Goal: Information Seeking & Learning: Learn about a topic

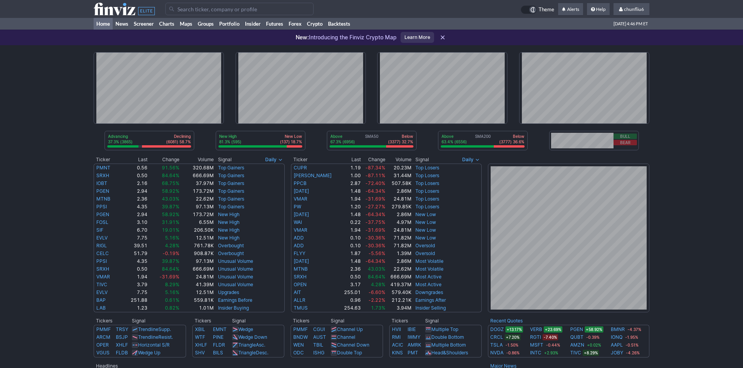
click at [47, 94] on div "Advancing 37.3% (3865) Declining (6081) 58.7% New High 81.3% (595) New Low (137…" at bounding box center [371, 315] width 743 height 541
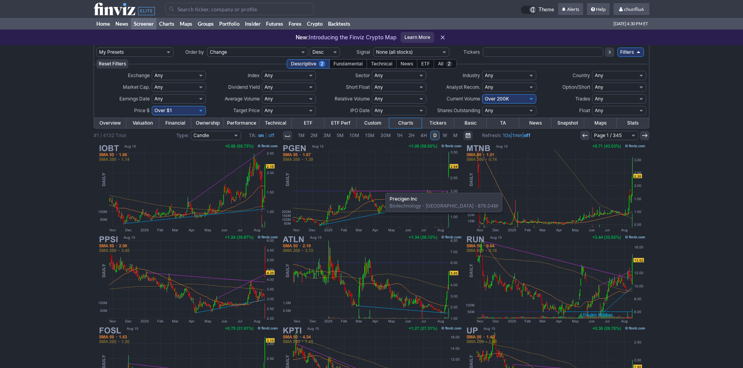
click at [381, 189] on img at bounding box center [371, 188] width 182 height 91
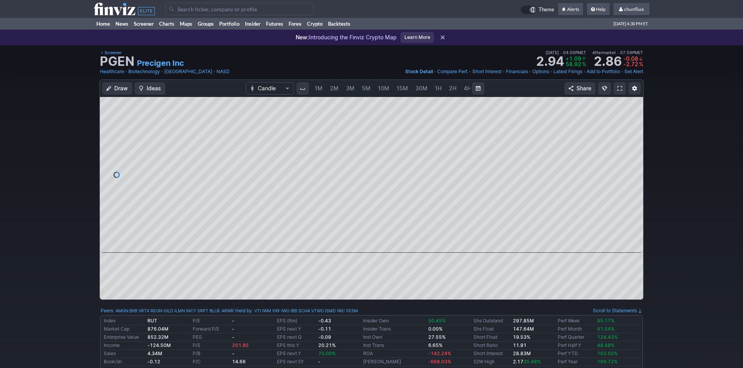
scroll to position [0, 42]
click at [327, 88] on link "5M" at bounding box center [324, 88] width 16 height 12
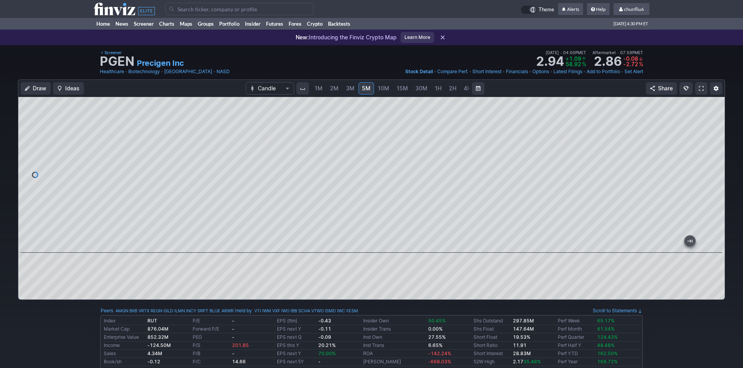
click at [700, 87] on span at bounding box center [701, 88] width 5 height 6
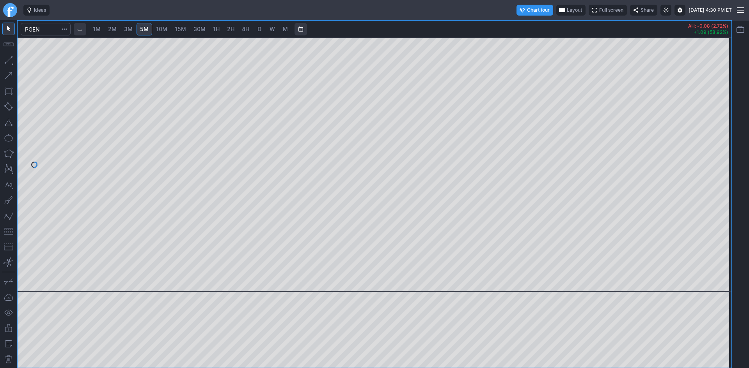
click at [112, 29] on span "2M" at bounding box center [112, 29] width 9 height 7
click at [7, 234] on button "button" at bounding box center [8, 231] width 12 height 12
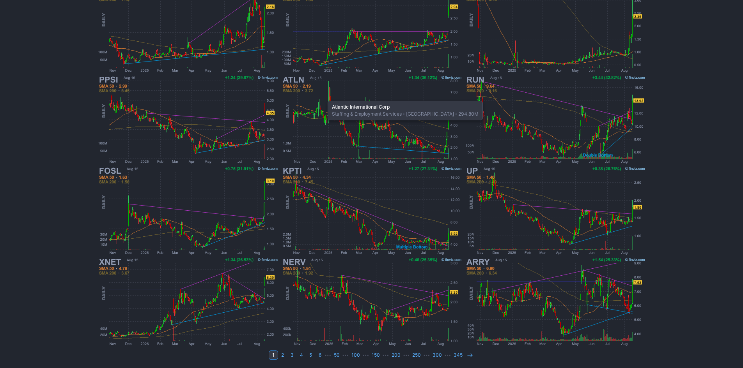
scroll to position [160, 0]
click at [468, 354] on icon at bounding box center [470, 355] width 6 height 6
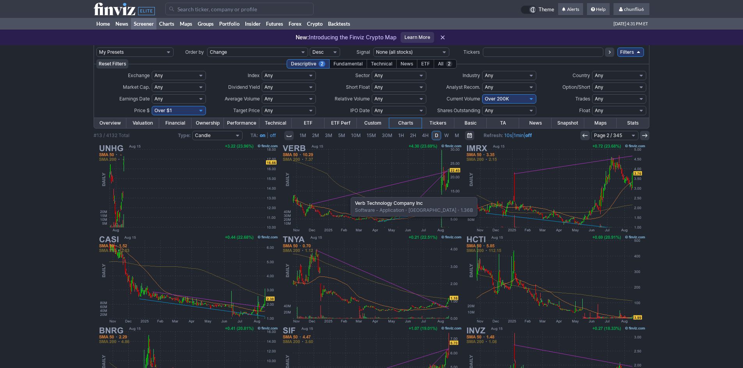
click at [347, 193] on img at bounding box center [371, 188] width 182 height 91
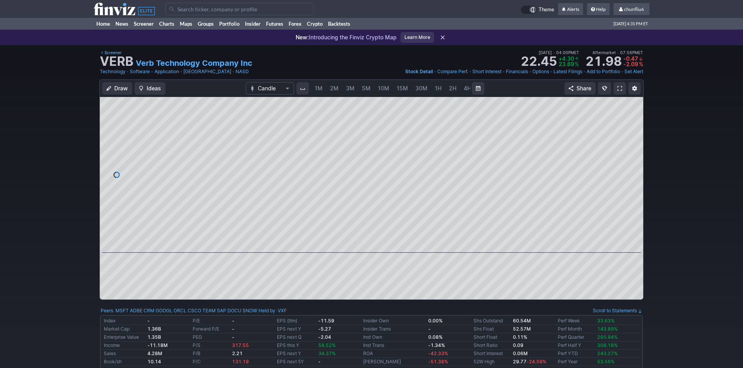
scroll to position [0, 42]
click at [374, 87] on span "30M" at bounding box center [379, 88] width 12 height 7
drag, startPoint x: 637, startPoint y: 173, endPoint x: 633, endPoint y: 149, distance: 23.8
click at [633, 149] on div at bounding box center [635, 173] width 16 height 136
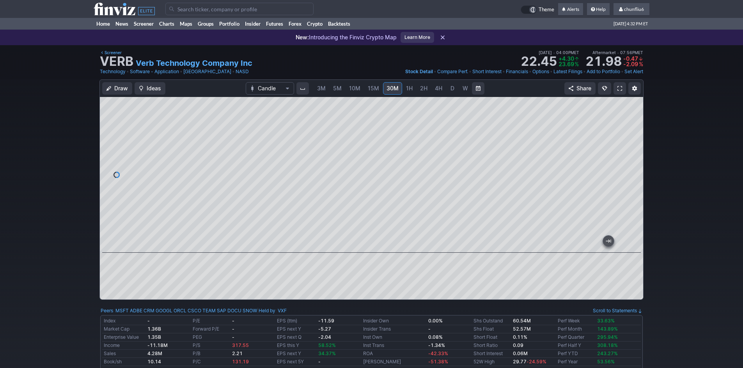
click at [621, 89] on span at bounding box center [619, 88] width 5 height 6
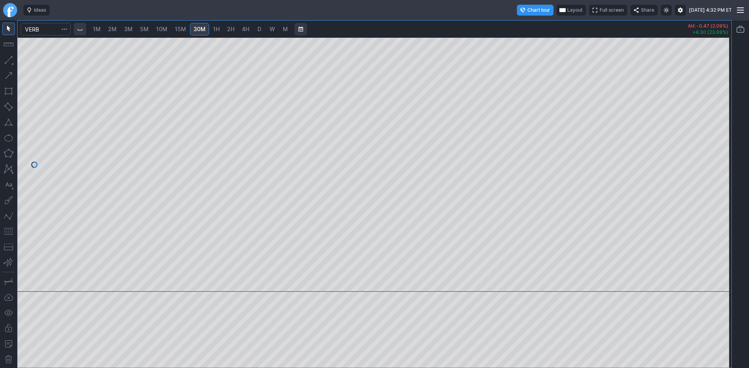
click at [133, 31] on span "3M" at bounding box center [128, 29] width 9 height 7
click at [149, 29] on span "5M" at bounding box center [144, 29] width 9 height 7
drag, startPoint x: 720, startPoint y: 139, endPoint x: 716, endPoint y: 159, distance: 20.4
click at [716, 159] on div at bounding box center [723, 162] width 16 height 235
click at [5, 231] on button "button" at bounding box center [8, 231] width 12 height 12
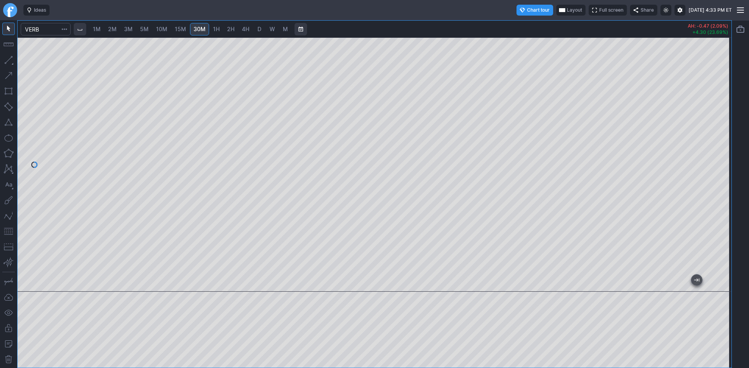
click at [214, 27] on span "1H" at bounding box center [216, 29] width 7 height 7
click at [179, 30] on span "15M" at bounding box center [180, 29] width 11 height 7
drag, startPoint x: 724, startPoint y: 173, endPoint x: 724, endPoint y: 119, distance: 54.2
click at [724, 119] on div at bounding box center [723, 162] width 16 height 235
drag, startPoint x: 724, startPoint y: 138, endPoint x: 728, endPoint y: 173, distance: 36.0
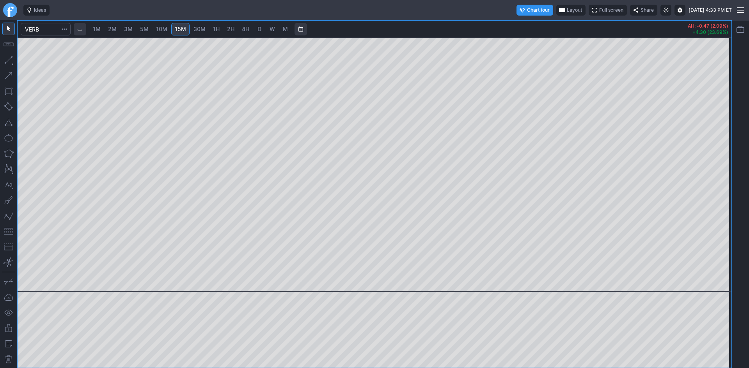
click at [728, 173] on div at bounding box center [723, 162] width 16 height 235
click at [164, 28] on span "10M" at bounding box center [161, 29] width 11 height 7
click at [181, 30] on span "15M" at bounding box center [180, 29] width 11 height 7
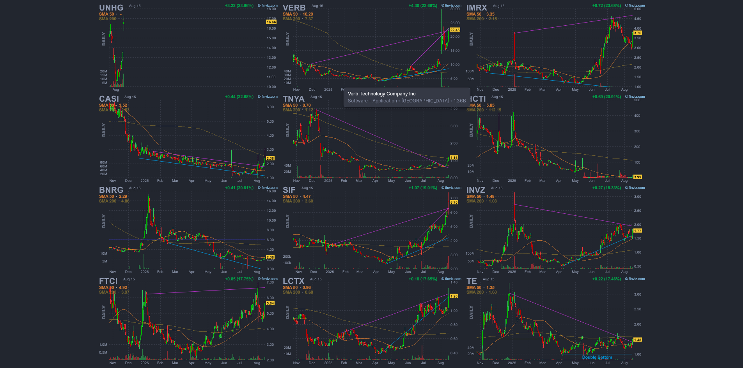
scroll to position [160, 0]
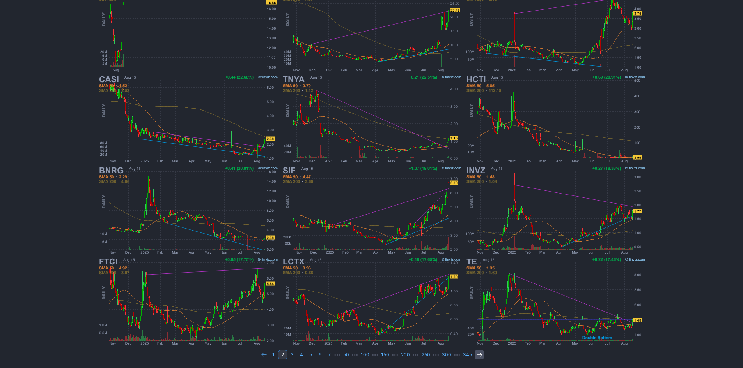
click at [476, 354] on icon at bounding box center [479, 355] width 6 height 6
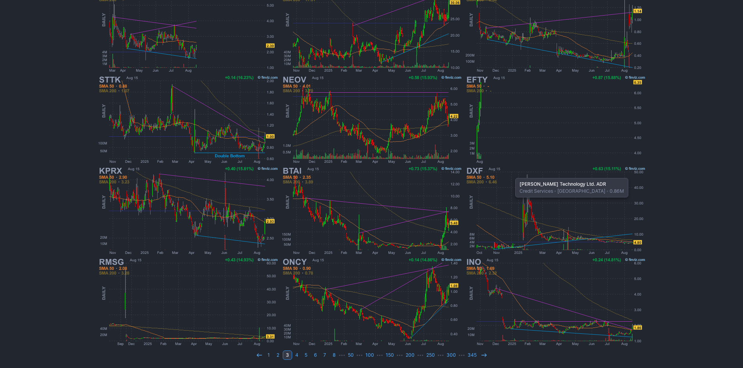
scroll to position [160, 0]
click at [481, 353] on icon at bounding box center [484, 355] width 6 height 6
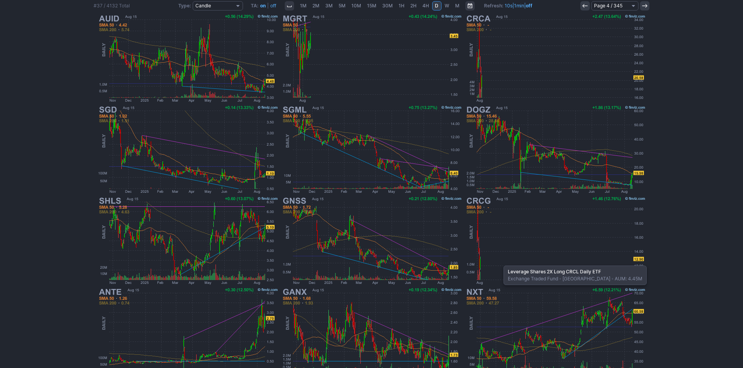
scroll to position [121, 0]
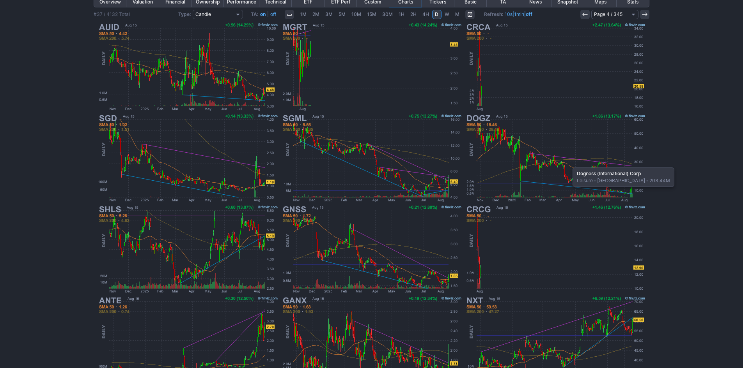
click at [568, 164] on img at bounding box center [555, 158] width 182 height 91
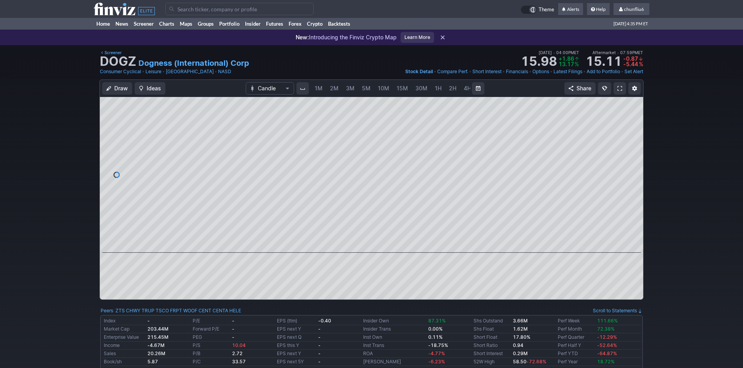
scroll to position [0, 42]
click at [320, 86] on span "5M" at bounding box center [324, 88] width 9 height 7
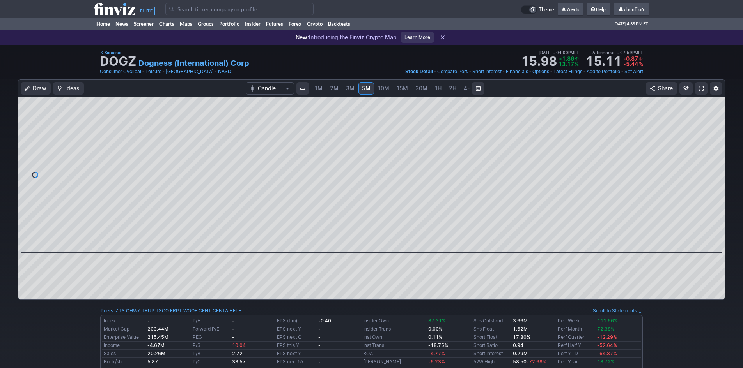
click at [333, 88] on span "2M" at bounding box center [334, 88] width 9 height 7
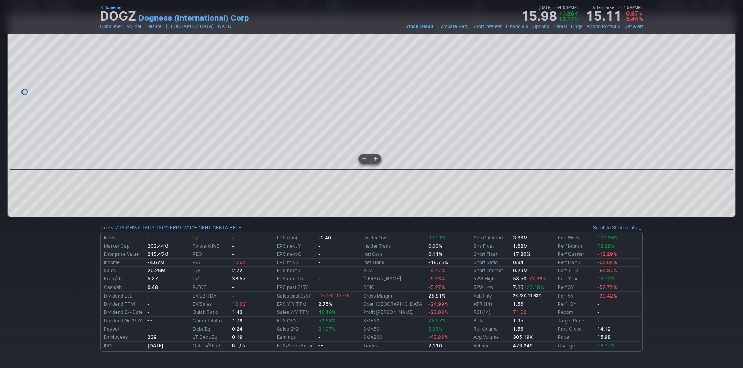
scroll to position [78, 0]
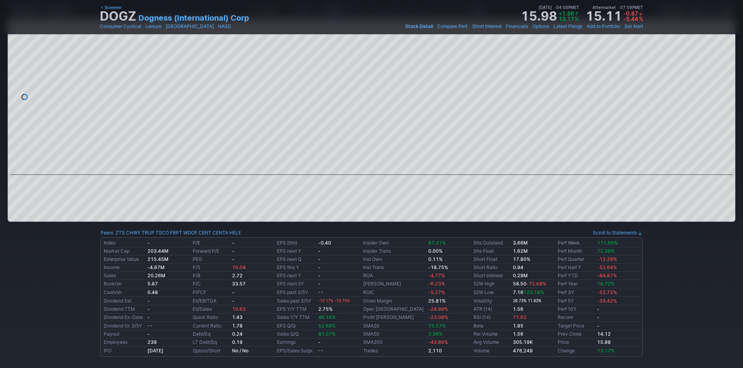
click at [19, 131] on div at bounding box center [371, 97] width 727 height 156
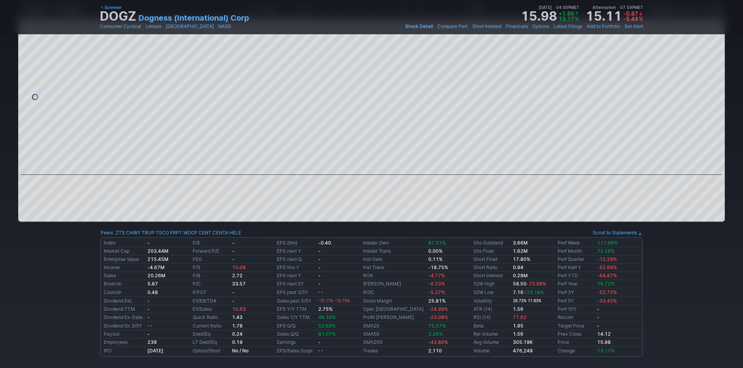
scroll to position [0, 42]
